Goal: Answer question/provide support: Share knowledge or assist other users

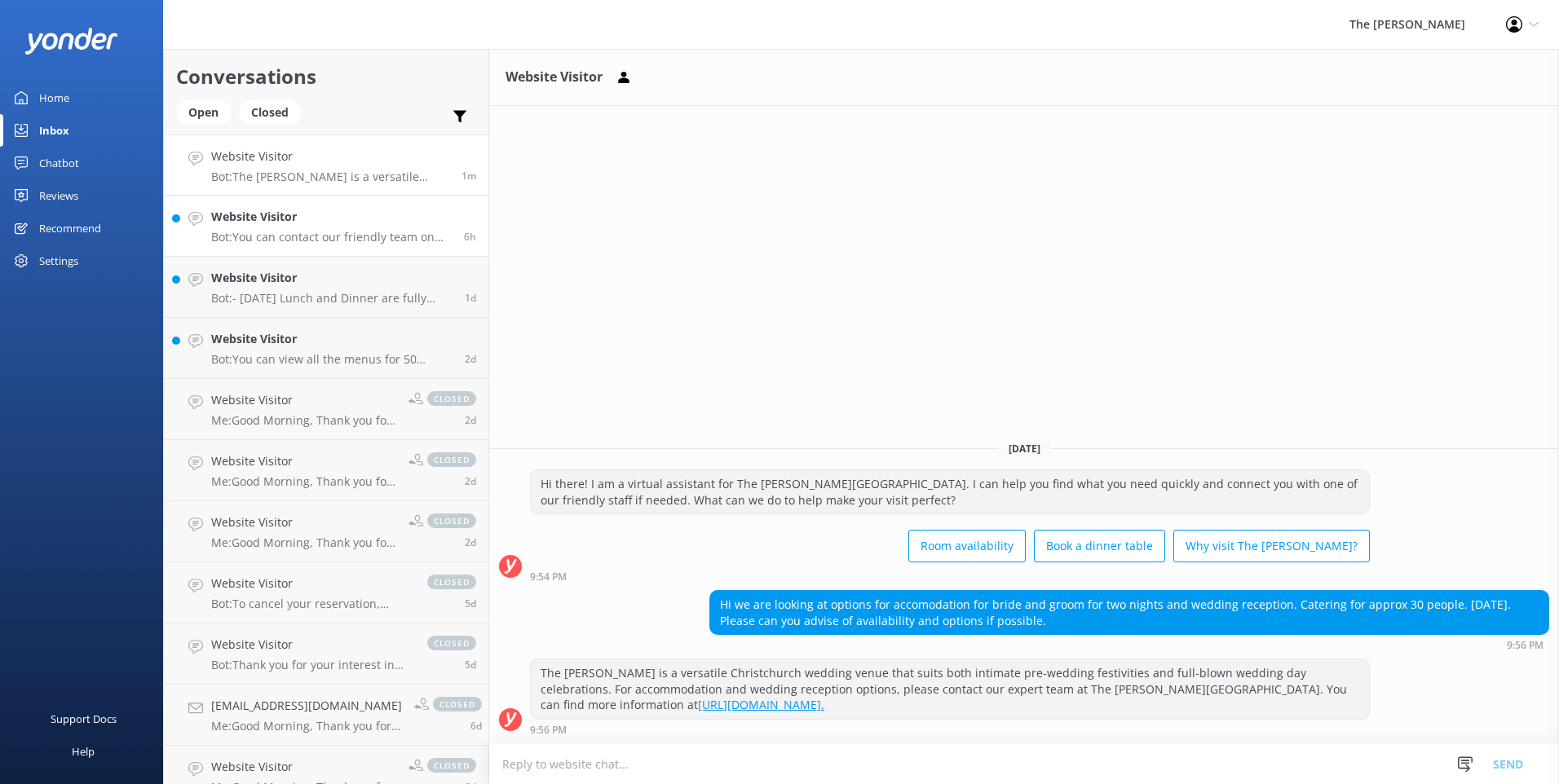
drag, startPoint x: 298, startPoint y: 227, endPoint x: 303, endPoint y: 240, distance: 13.9
click at [298, 227] on div "Website Visitor Bot: You can contact our friendly team on [PHONE_NUMBER] or ema…" at bounding box center [331, 226] width 241 height 36
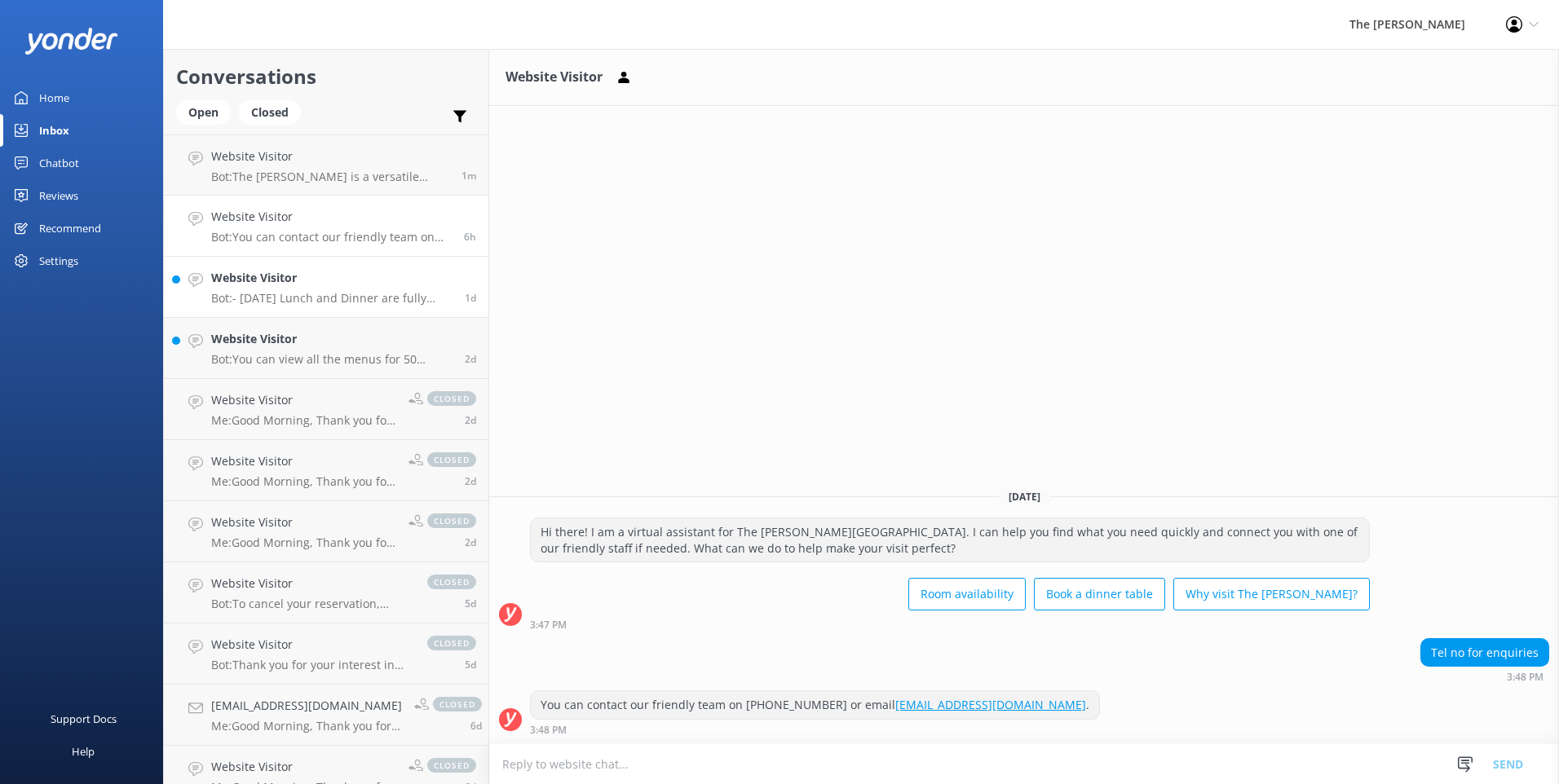
click at [317, 287] on div "Website Visitor Bot: - [DATE] Lunch and Dinner are fully booked. - You can enqu…" at bounding box center [331, 287] width 242 height 36
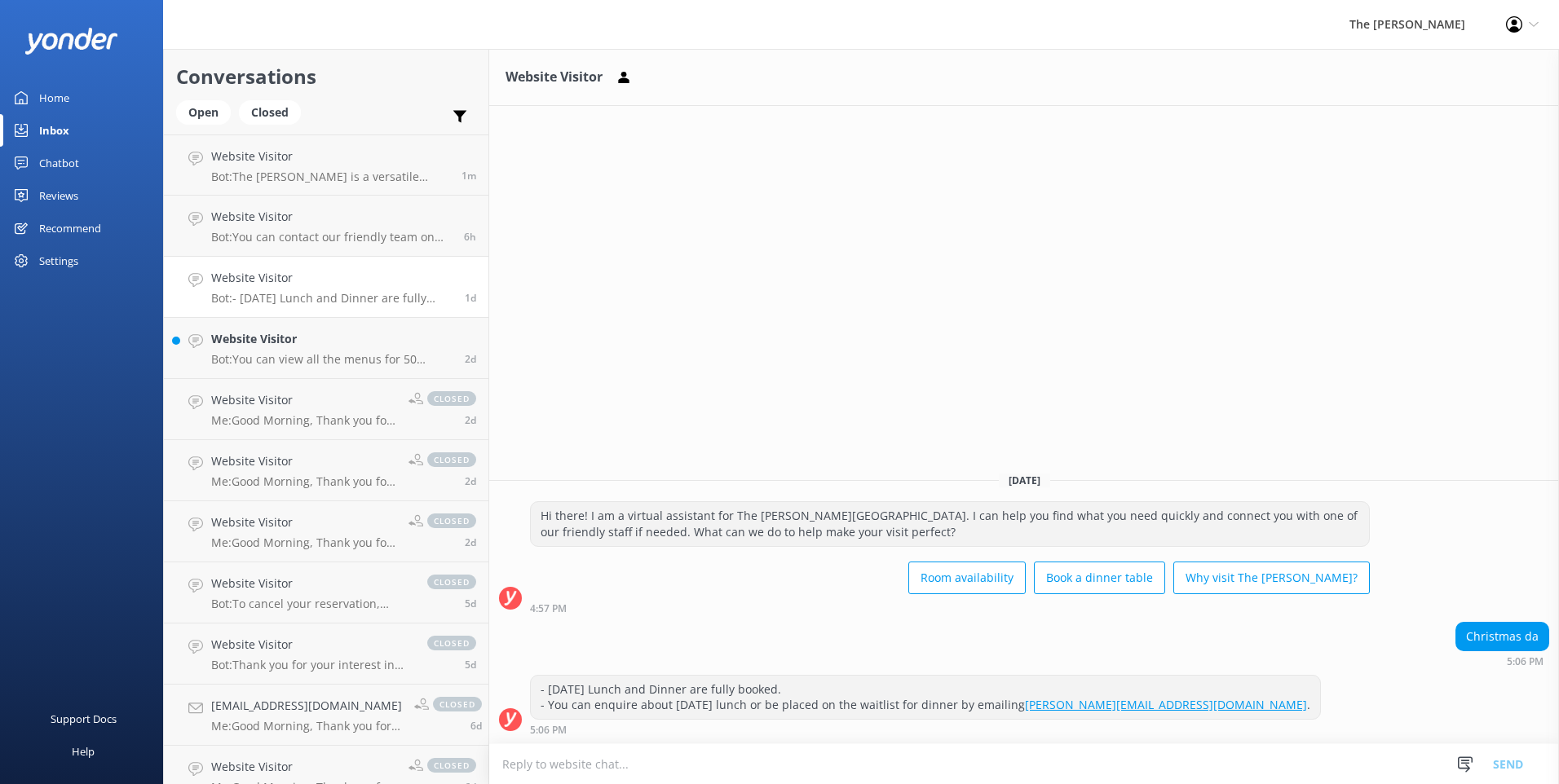
click at [309, 286] on h4 "Website Visitor" at bounding box center [331, 278] width 242 height 18
click at [302, 229] on div "Website Visitor Bot: You can contact our friendly team on [PHONE_NUMBER] or ema…" at bounding box center [331, 226] width 241 height 36
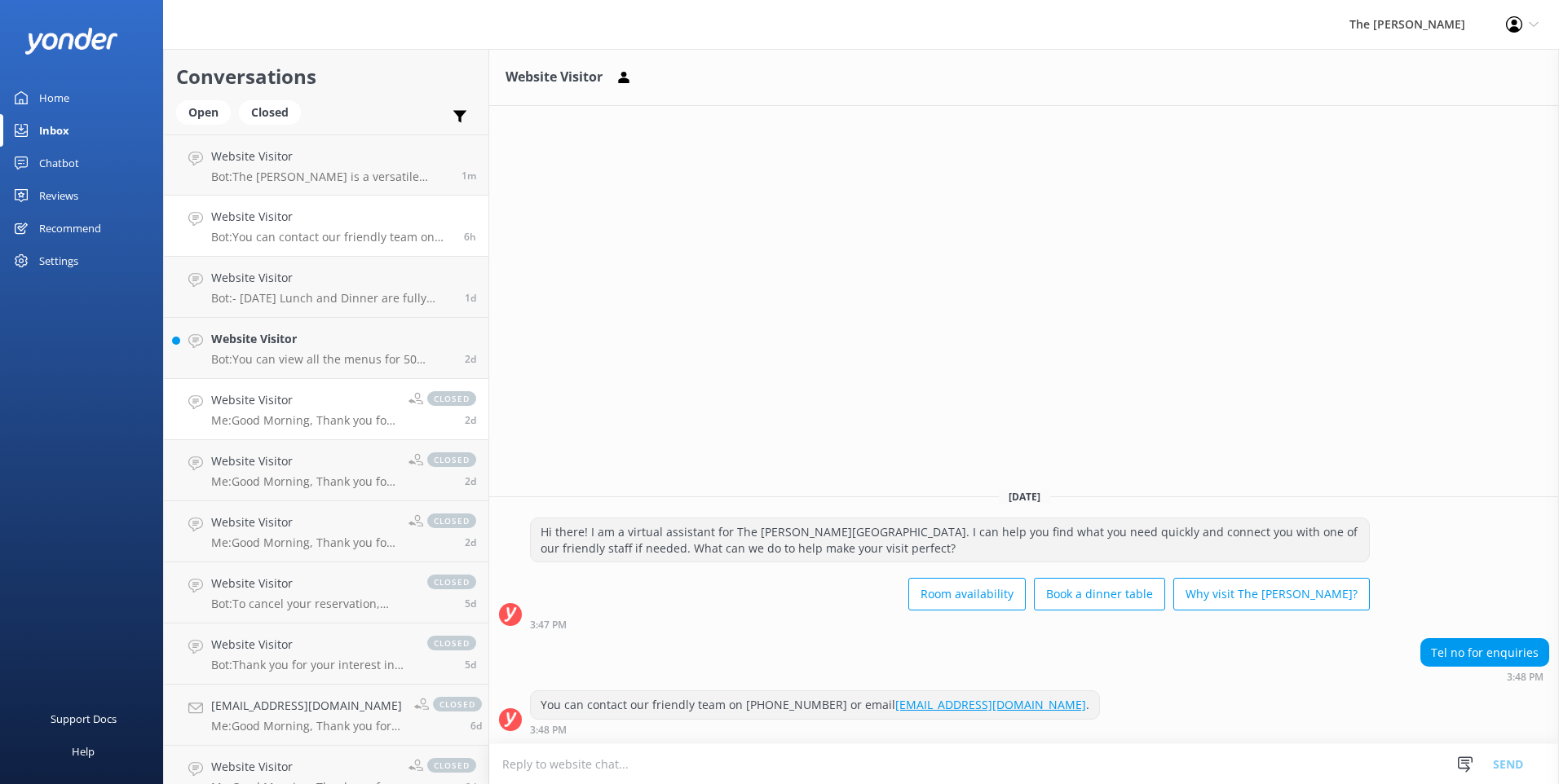
click at [304, 400] on h4 "Website Visitor" at bounding box center [304, 400] width 185 height 18
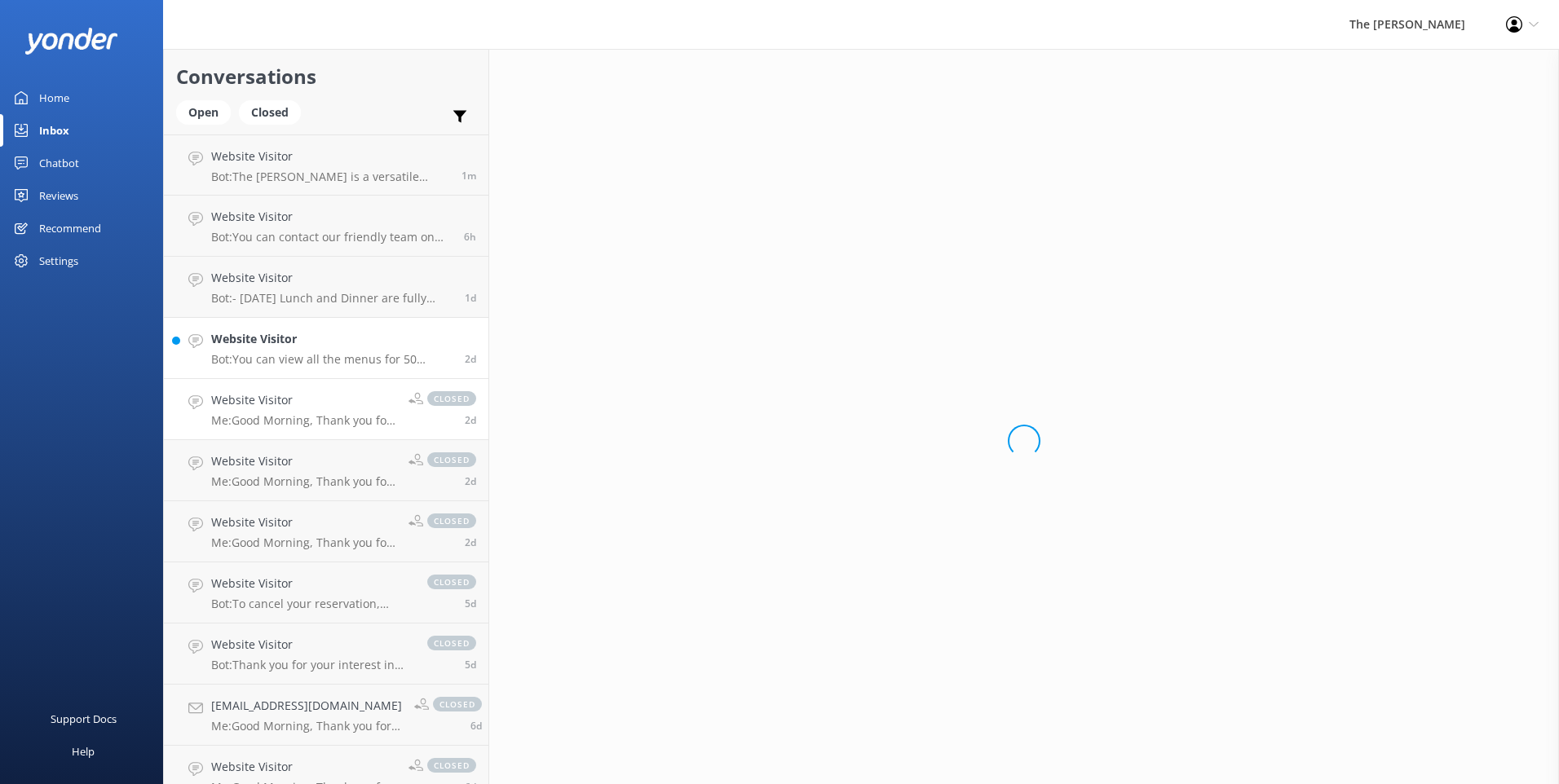
click at [295, 365] on p "Bot: You can view all the menus for 50 Bistro, including seasonal, health-wise,…" at bounding box center [331, 359] width 242 height 14
